Goal: Task Accomplishment & Management: Use online tool/utility

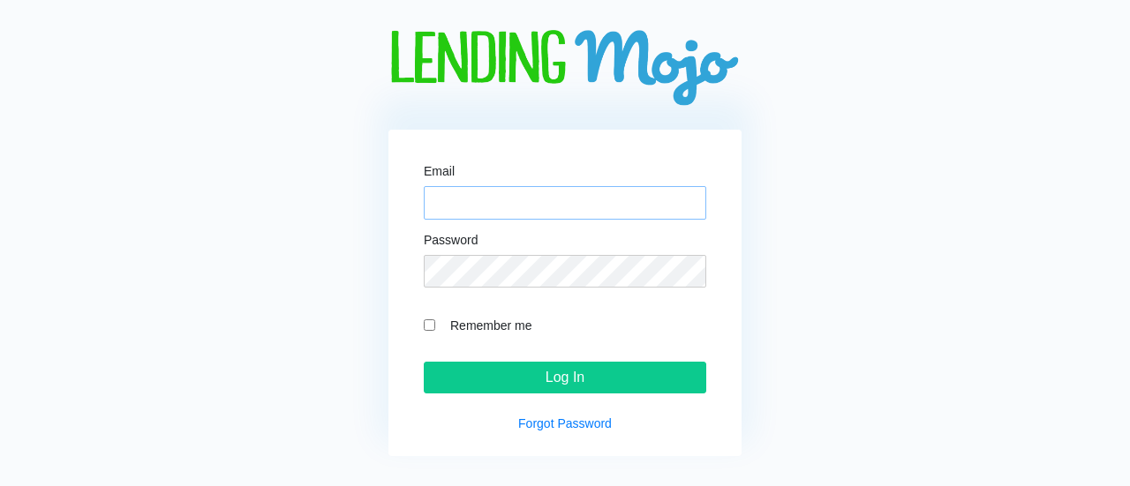
click at [508, 189] on input "Email" at bounding box center [565, 203] width 282 height 34
click at [473, 197] on input "Email" at bounding box center [565, 203] width 282 height 34
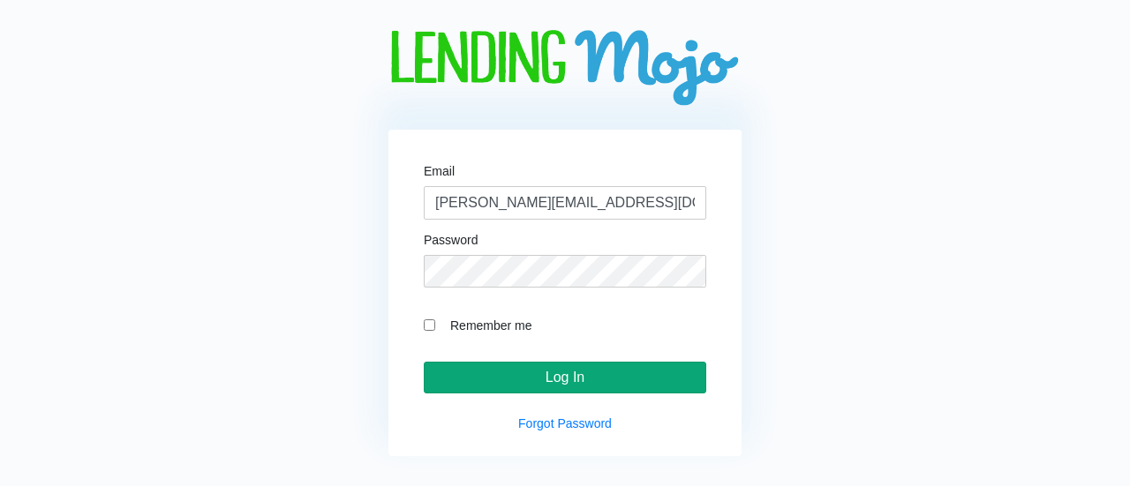
type input "[PERSON_NAME][EMAIL_ADDRESS][DOMAIN_NAME]"
click at [577, 378] on input "Log In" at bounding box center [565, 378] width 282 height 32
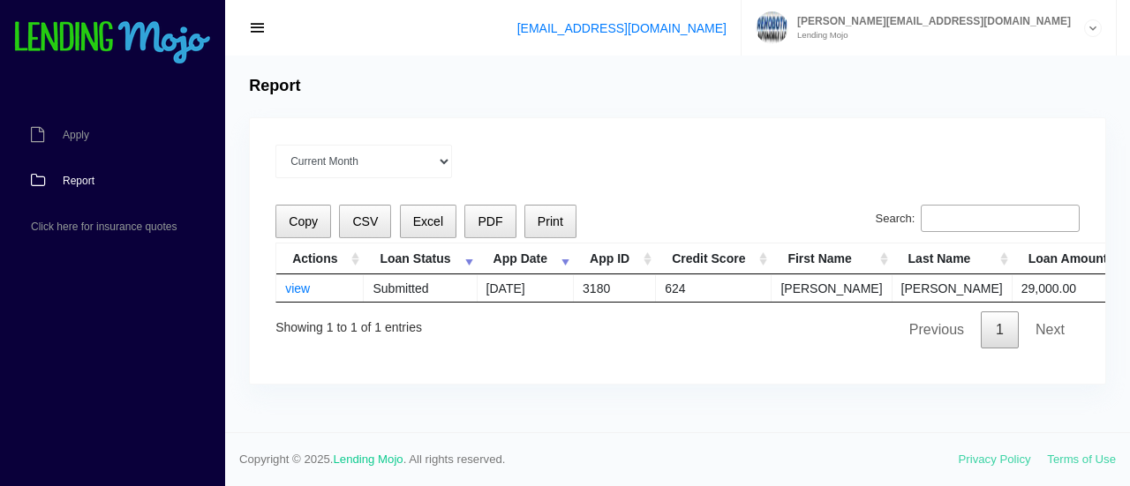
click at [85, 176] on span "Report" at bounding box center [79, 181] width 32 height 11
click at [487, 223] on span "PDF" at bounding box center [489, 221] width 25 height 14
